Goal: Task Accomplishment & Management: Use online tool/utility

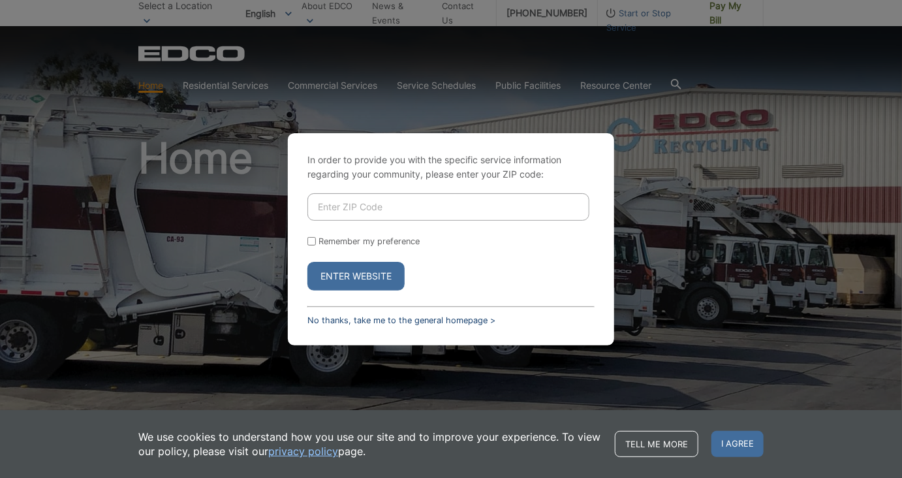
click at [368, 318] on link "No thanks, take me to the general homepage >" at bounding box center [401, 320] width 188 height 10
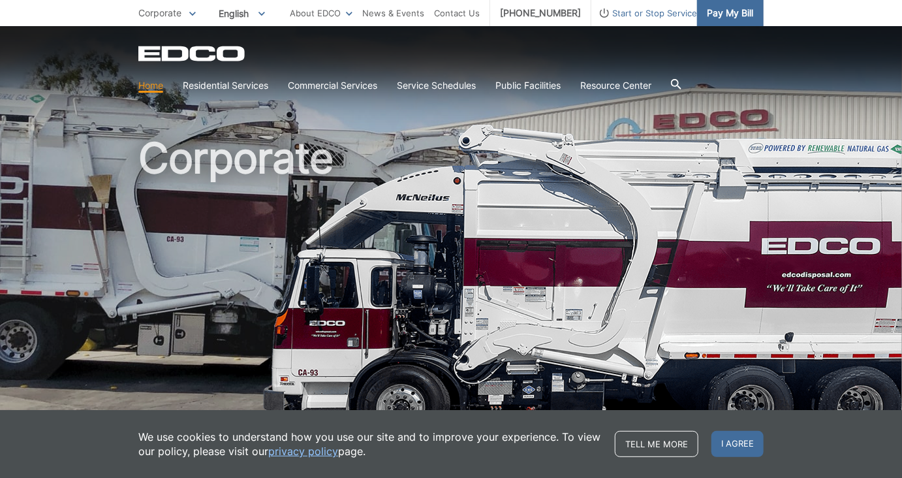
click at [726, 10] on span "Pay My Bill" at bounding box center [730, 13] width 46 height 14
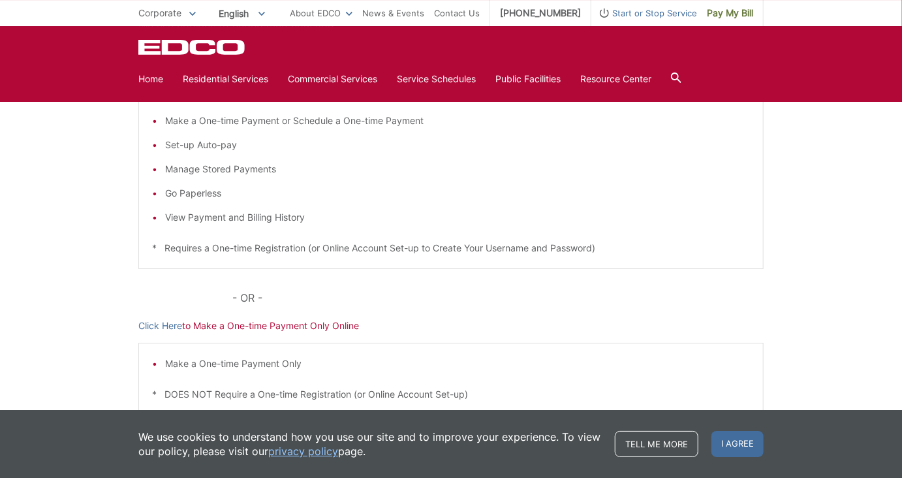
scroll to position [131, 0]
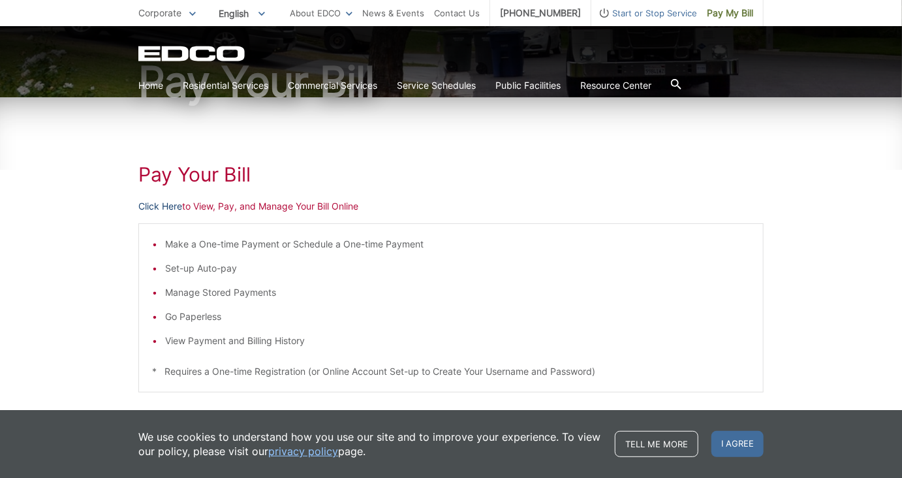
click at [154, 205] on link "Click Here" at bounding box center [160, 206] width 44 height 14
